Goal: Information Seeking & Learning: Learn about a topic

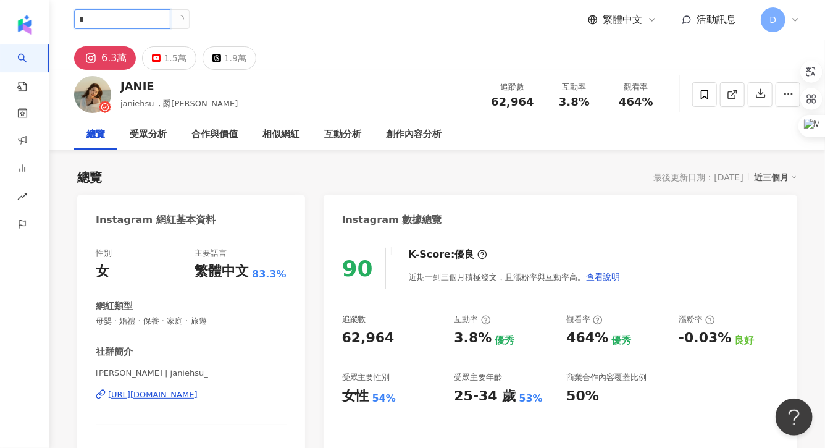
click at [122, 23] on input "*" at bounding box center [122, 19] width 96 height 20
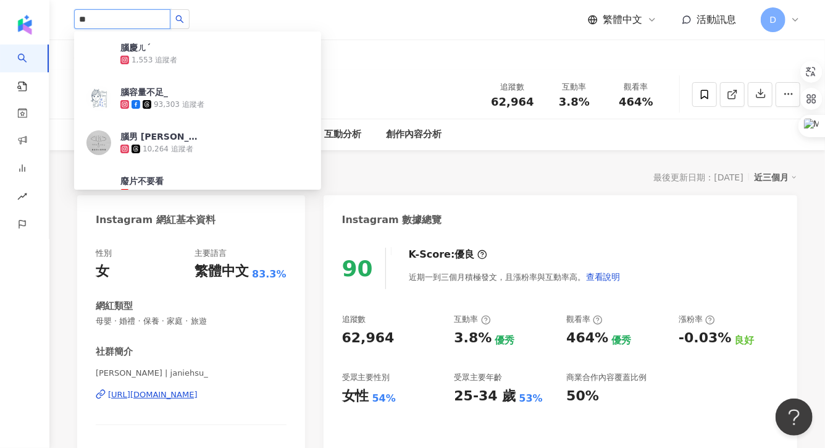
type input "**"
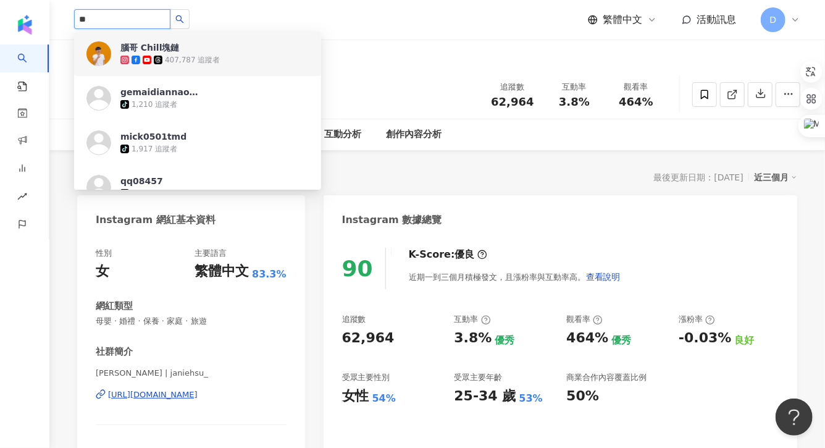
click at [190, 50] on span "腦哥 Chill塊鏈" at bounding box center [160, 47] width 80 height 12
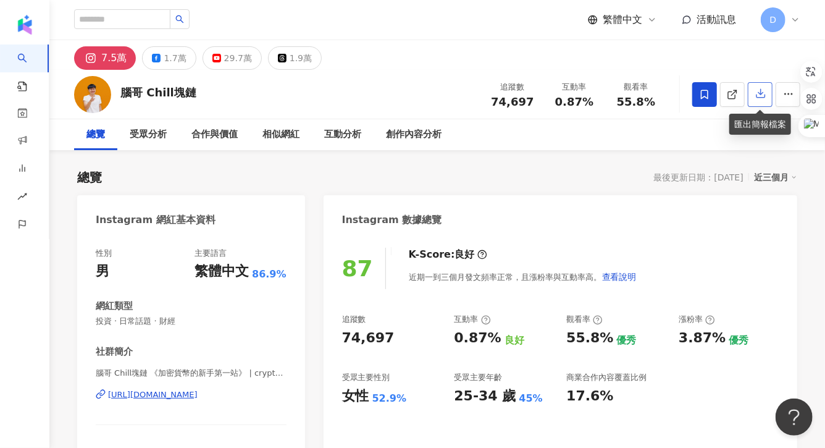
click at [760, 99] on button "button" at bounding box center [760, 94] width 25 height 25
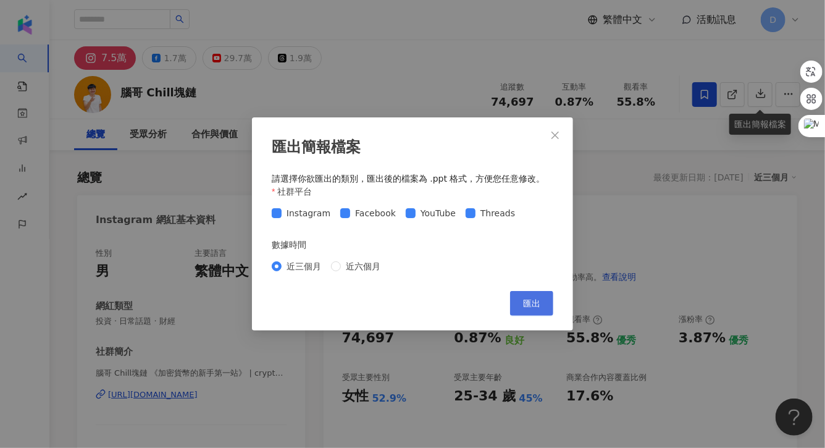
click at [538, 296] on button "匯出" at bounding box center [531, 303] width 43 height 25
click at [556, 133] on icon "close" at bounding box center [554, 134] width 7 height 7
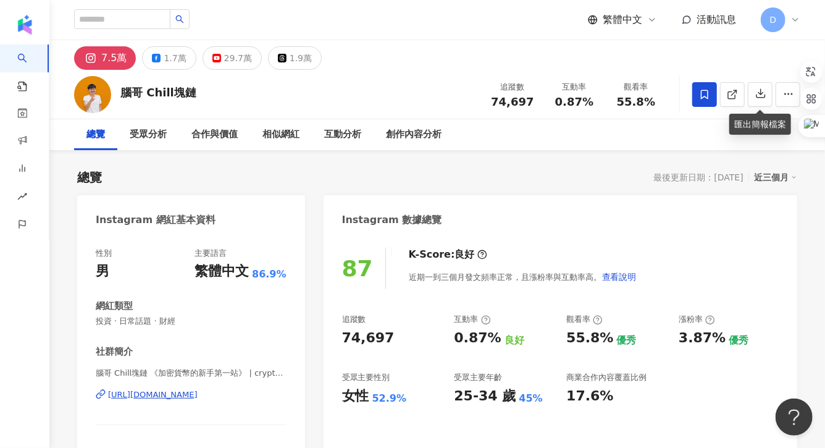
click at [768, 17] on span "D" at bounding box center [773, 19] width 25 height 25
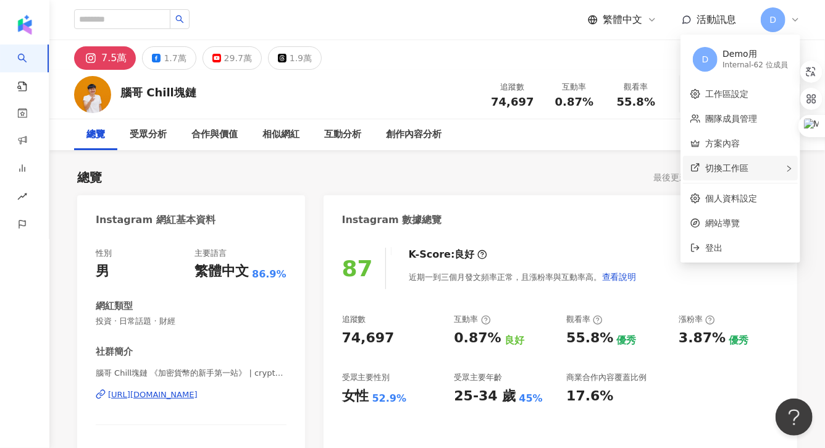
click at [739, 169] on span "切換工作區" at bounding box center [726, 168] width 43 height 10
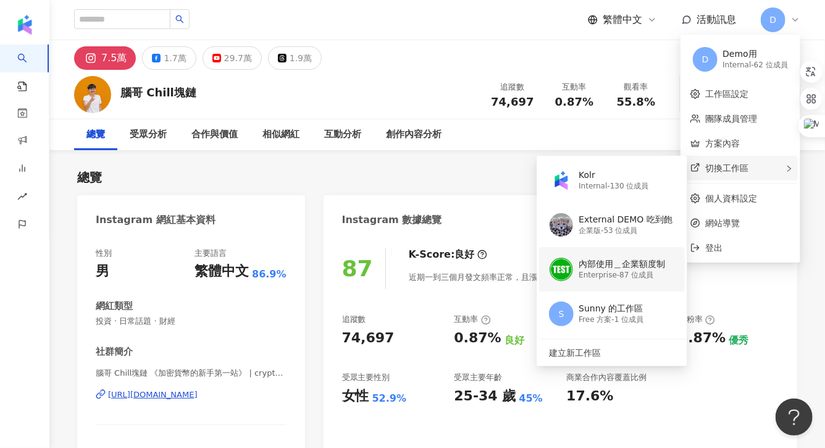
click at [620, 263] on div "內部使用＿企業額度制" at bounding box center [621, 264] width 86 height 12
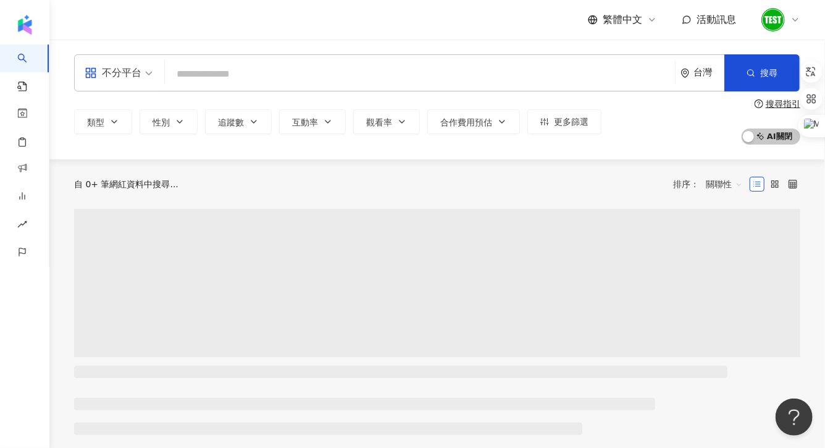
click at [222, 75] on input "search" at bounding box center [420, 73] width 500 height 23
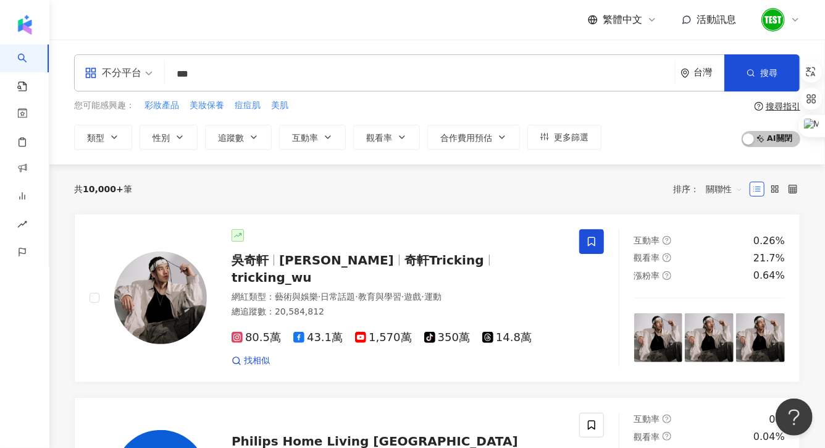
type input "**"
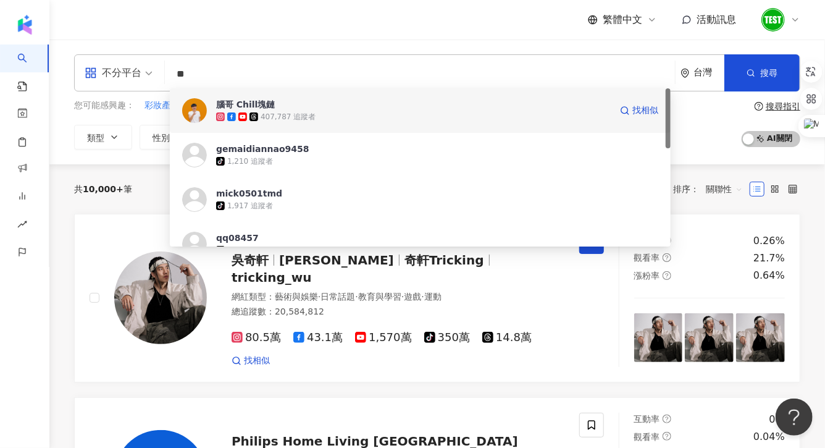
click at [267, 114] on div "407,787 追蹤者" at bounding box center [288, 117] width 55 height 10
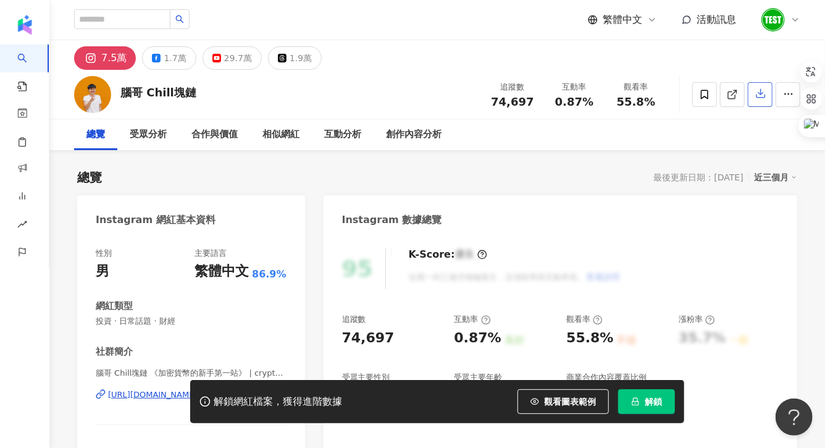
click at [757, 93] on icon "button" at bounding box center [760, 93] width 11 height 11
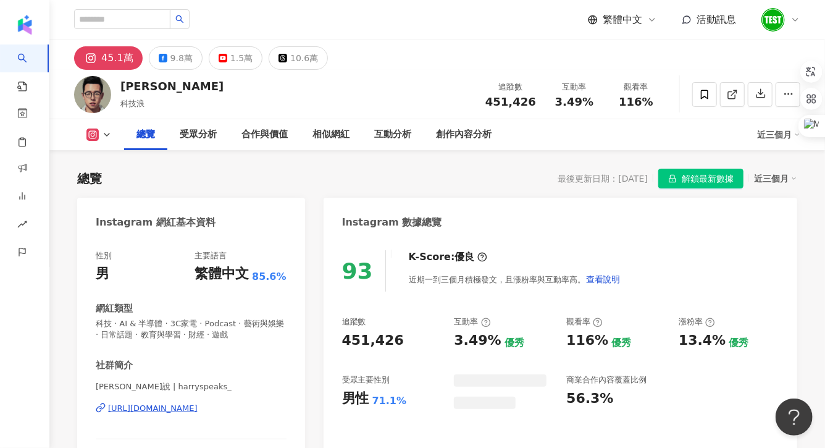
scroll to position [75, 0]
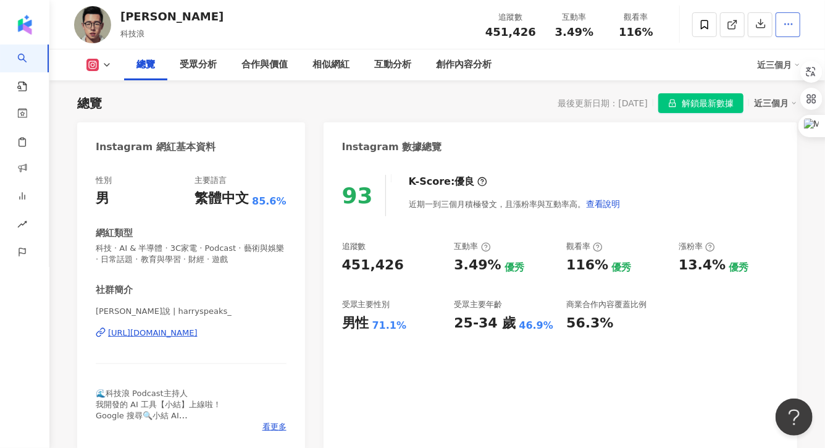
click at [792, 31] on button "button" at bounding box center [787, 24] width 25 height 25
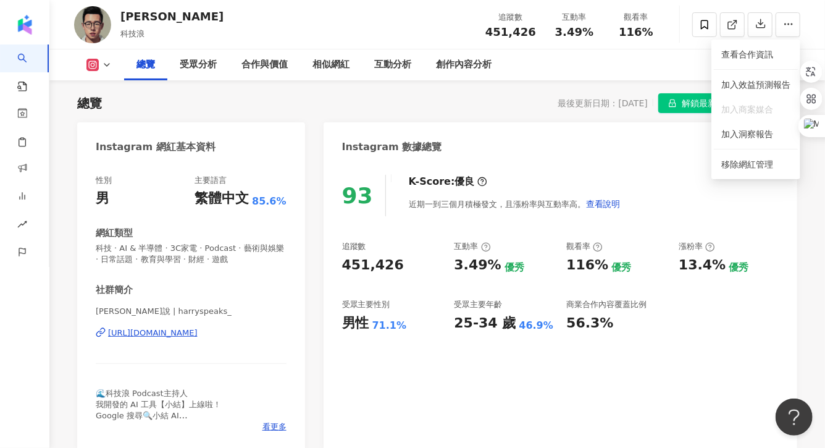
click at [675, 56] on div "總覽 受眾分析 合作與價值 相似網紅 互動分析 創作內容分析" at bounding box center [440, 64] width 633 height 31
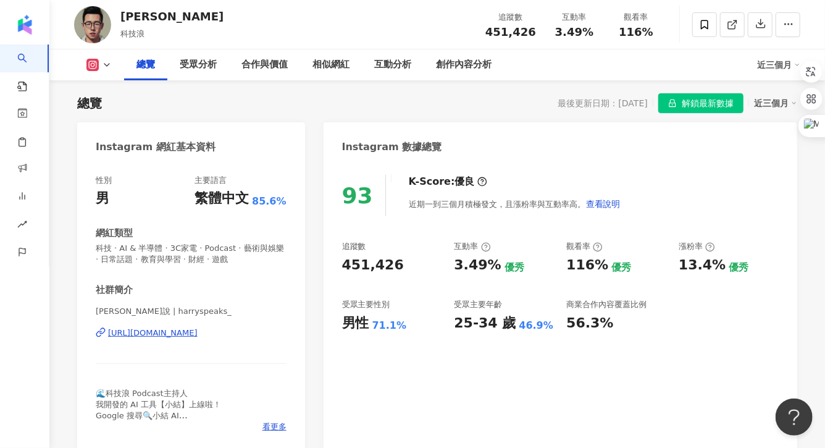
scroll to position [0, 0]
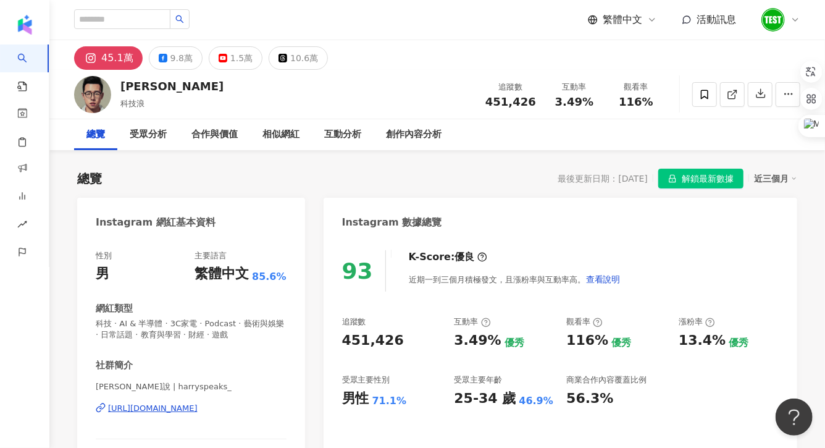
click at [779, 23] on img at bounding box center [772, 19] width 23 height 23
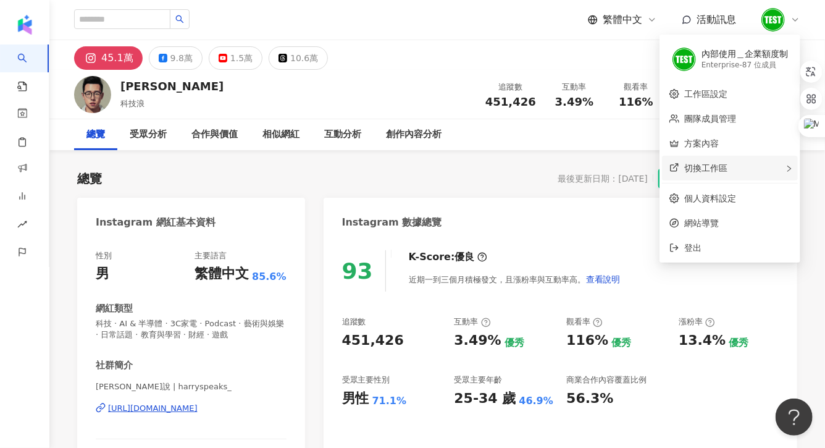
click at [709, 174] on div "切換工作區" at bounding box center [730, 168] width 136 height 25
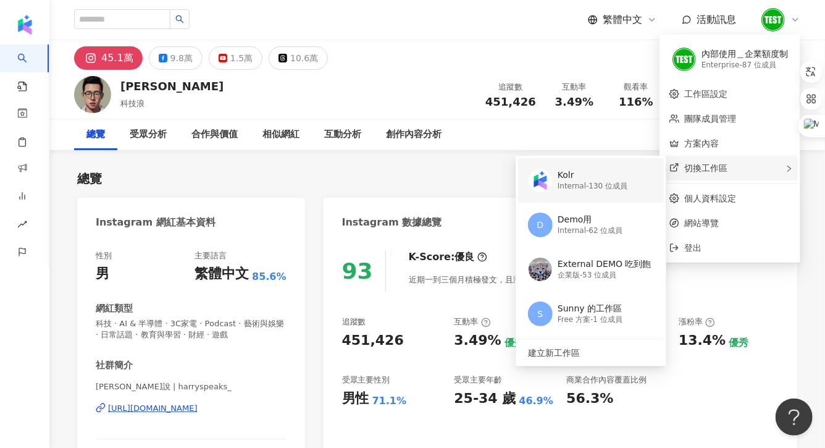
click at [612, 178] on div "Kolr" at bounding box center [592, 175] width 70 height 12
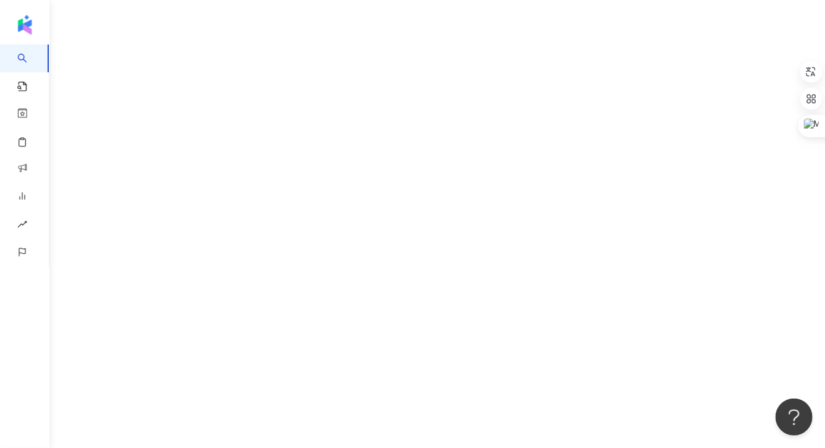
click at [190, 58] on div "AI 找網紅 找貼文 資源庫 效益預測報告 ALPHA 商案媒合 洞察報告 趨勢分析 BETA 競品分析" at bounding box center [412, 224] width 825 height 448
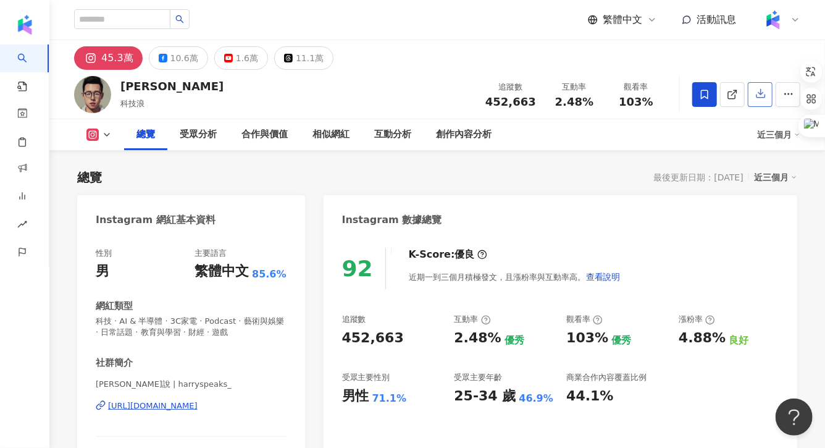
click at [764, 99] on button "button" at bounding box center [760, 94] width 25 height 25
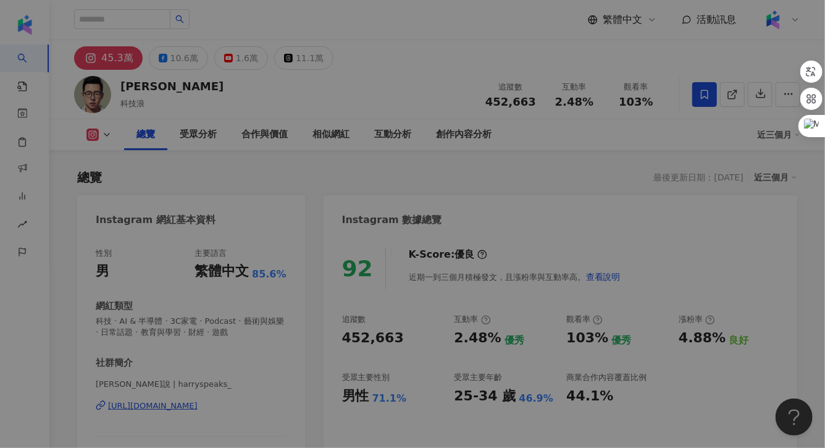
scroll to position [75, 0]
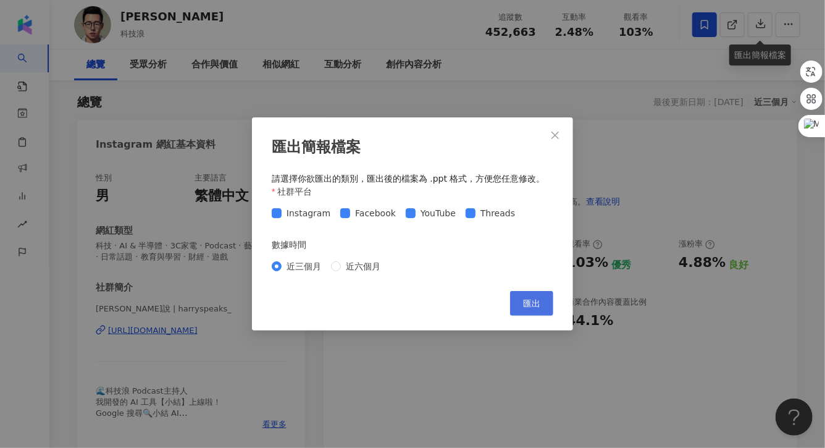
click at [533, 312] on button "匯出" at bounding box center [531, 303] width 43 height 25
